Goal: Find contact information: Find contact information

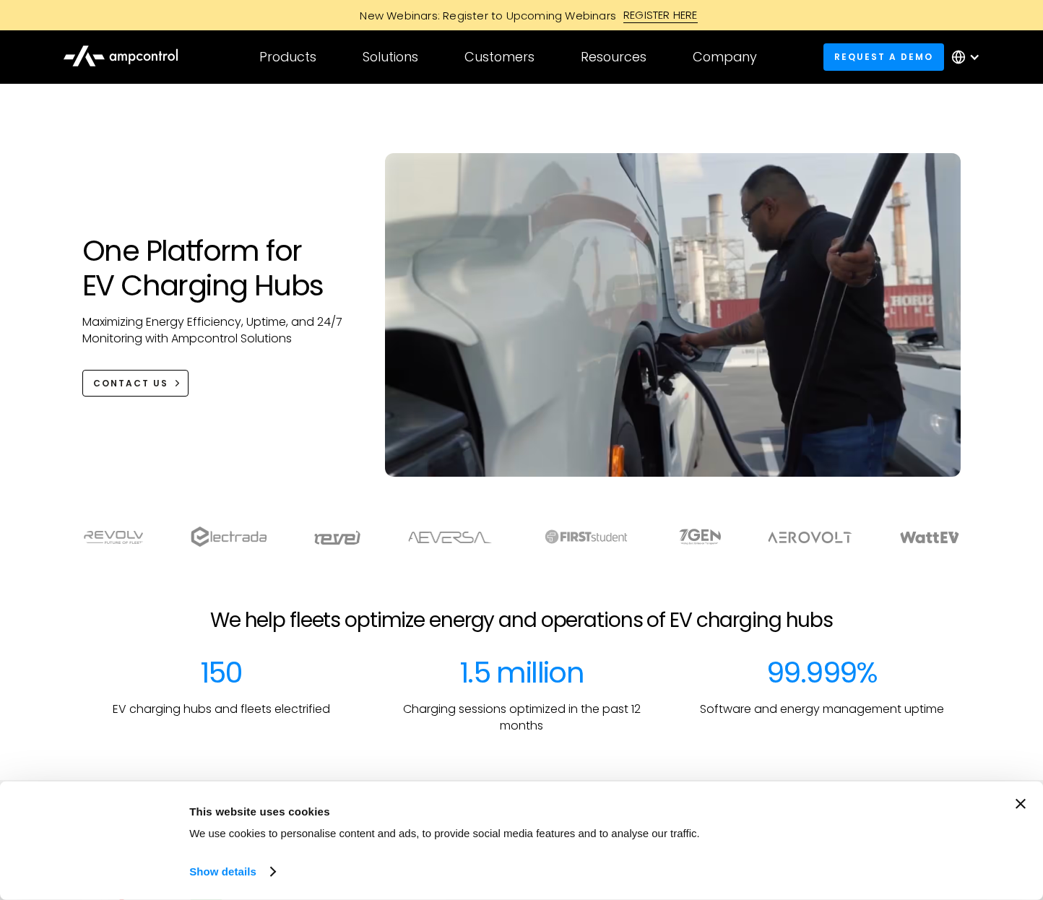
click at [431, 534] on img at bounding box center [451, 537] width 88 height 12
click at [960, 55] on icon at bounding box center [958, 57] width 5 height 12
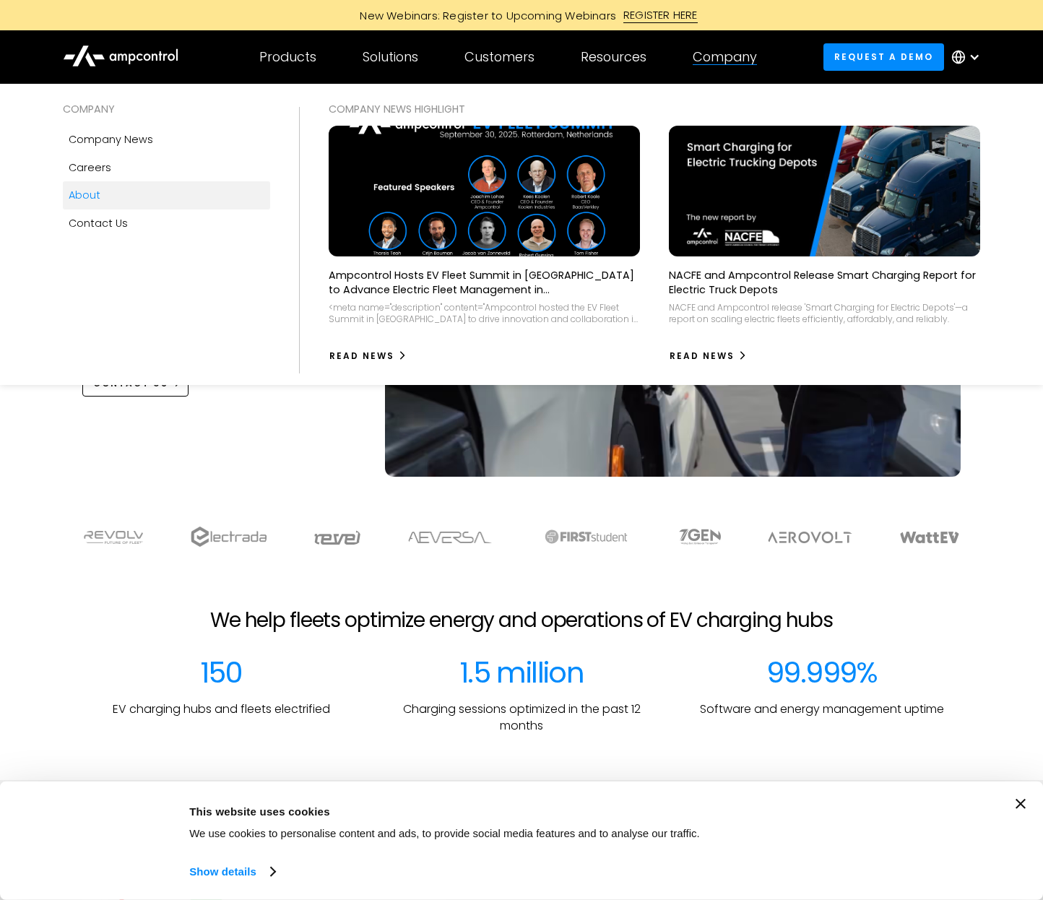
click at [88, 187] on div "About" at bounding box center [85, 195] width 32 height 16
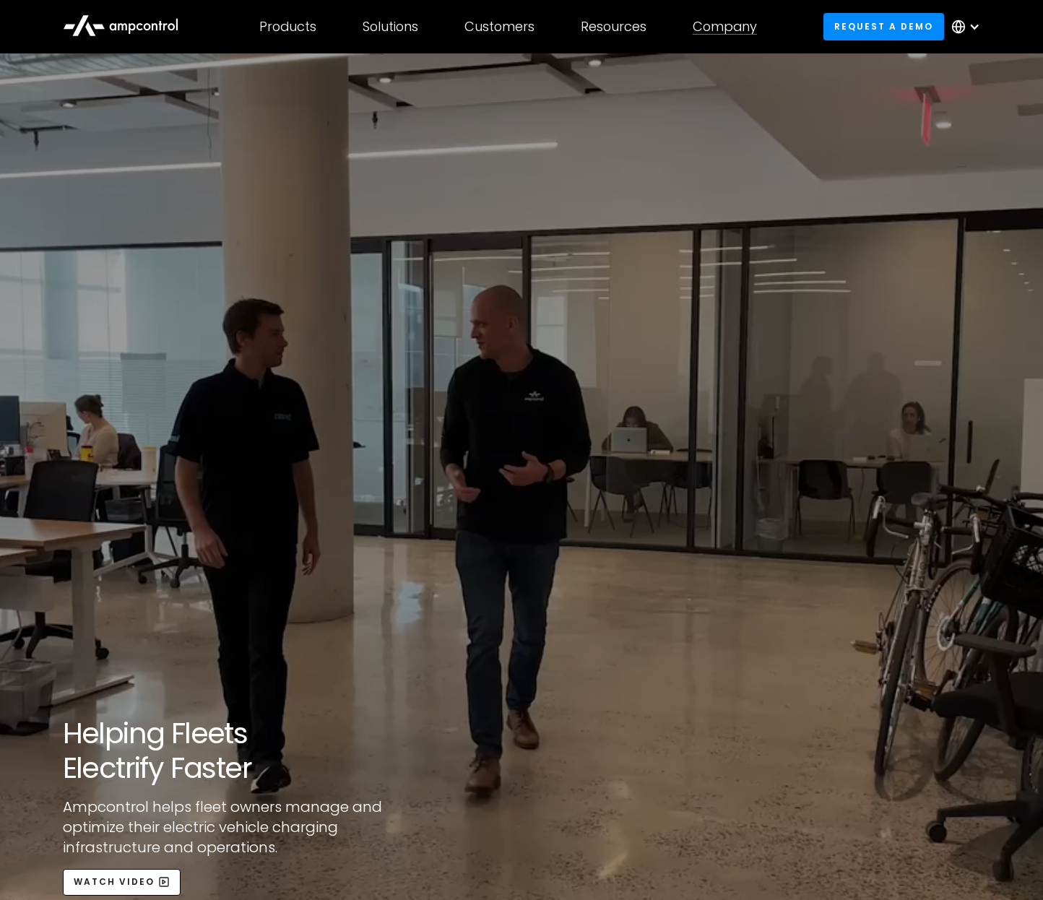
click at [713, 30] on div "Company" at bounding box center [724, 27] width 64 height 16
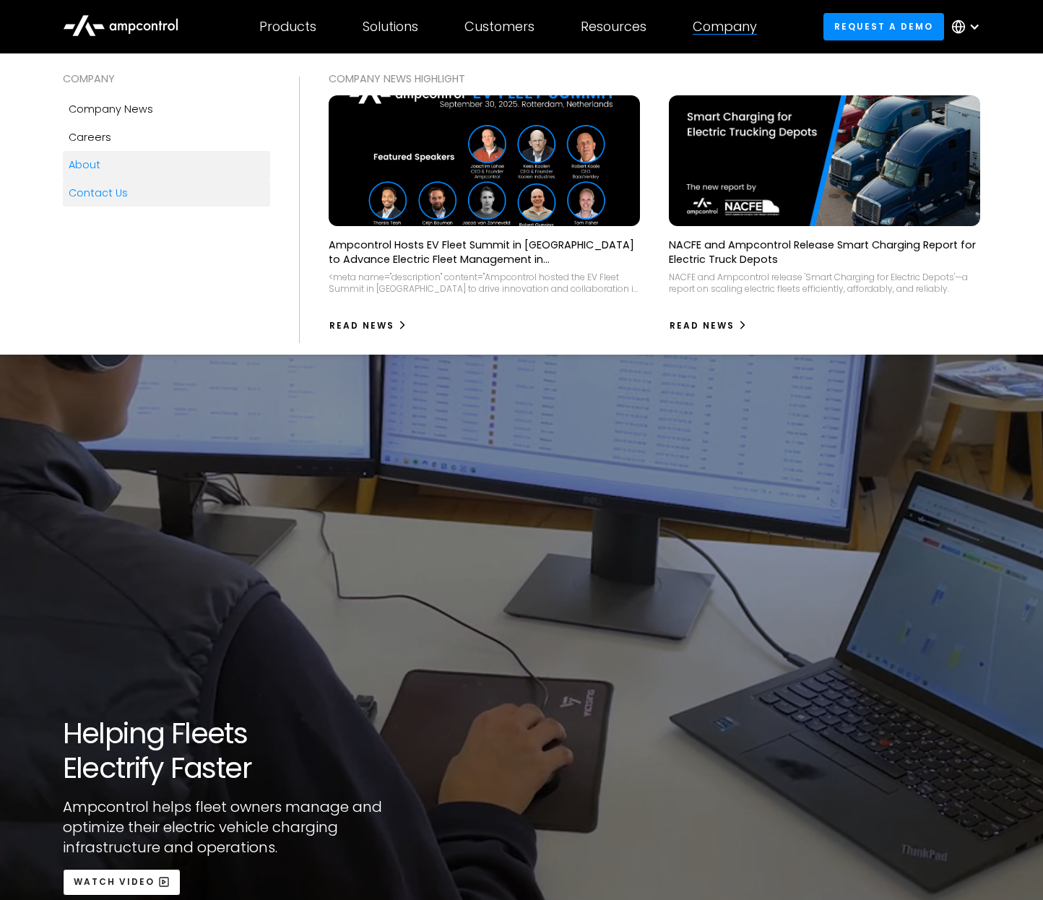
click at [116, 197] on div "Contact Us" at bounding box center [98, 193] width 59 height 16
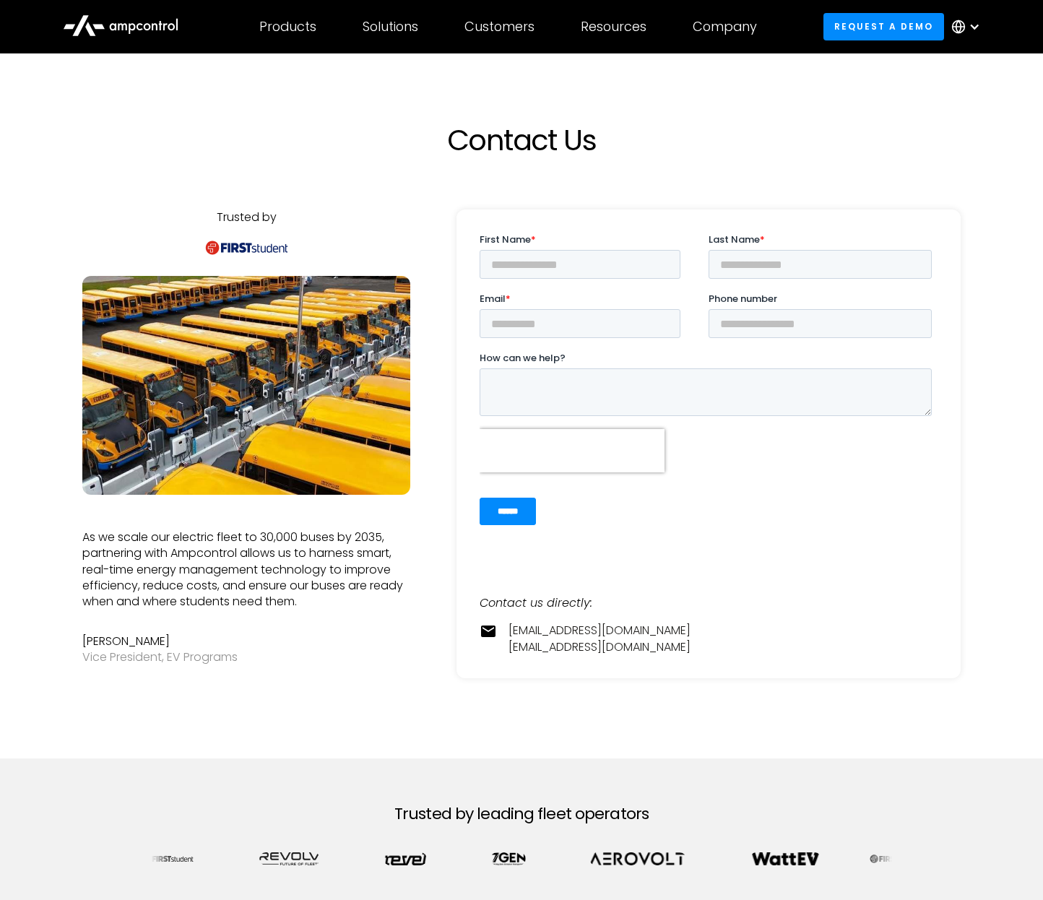
click at [967, 30] on div at bounding box center [969, 26] width 51 height 43
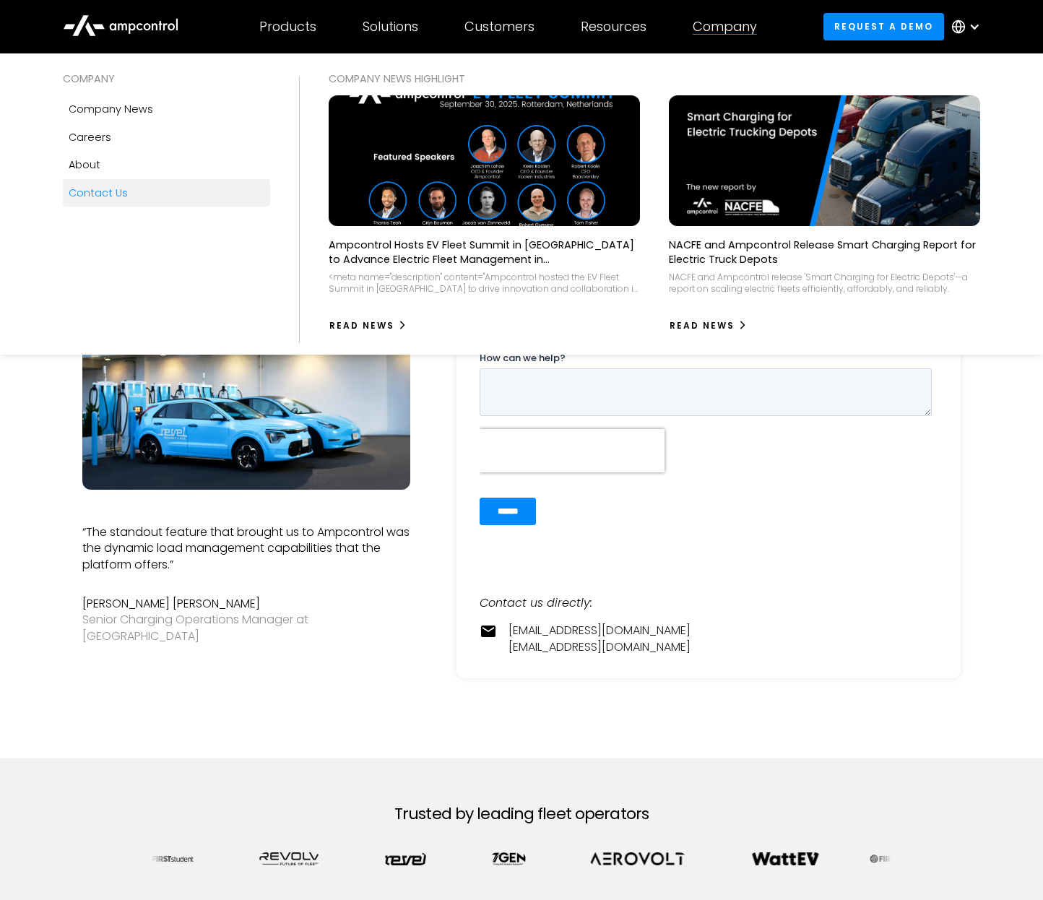
click at [131, 196] on link "Contact Us" at bounding box center [167, 192] width 208 height 27
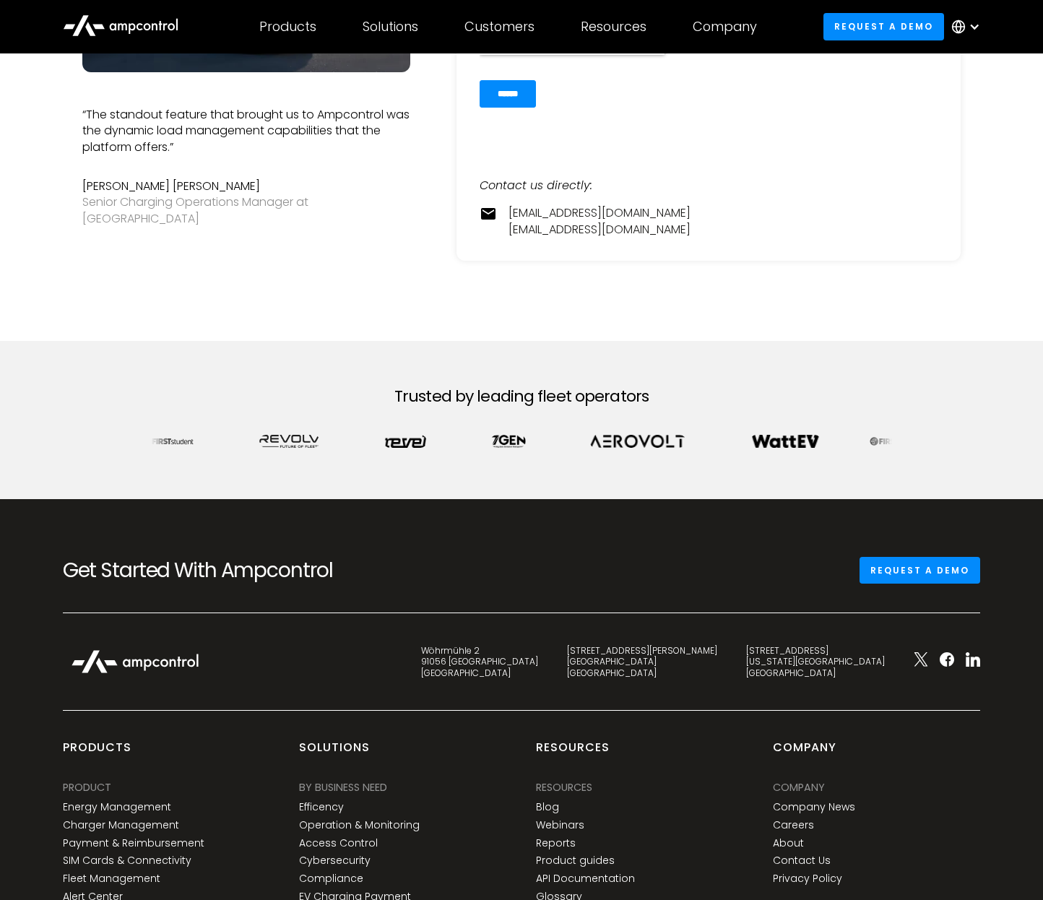
scroll to position [505, 0]
